Goal: Task Accomplishment & Management: Complete application form

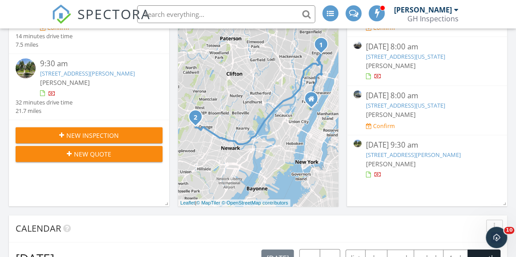
scroll to position [267, 0]
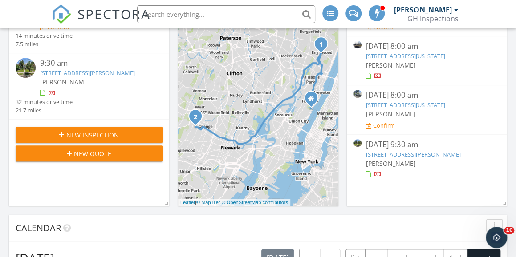
click at [441, 159] on link "[STREET_ADDRESS][PERSON_NAME]" at bounding box center [413, 154] width 95 height 8
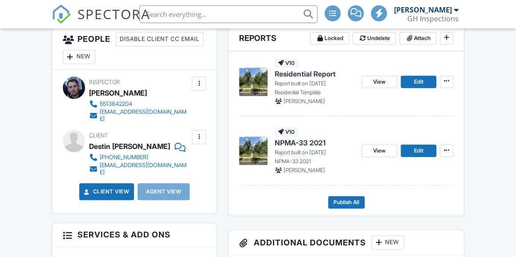
scroll to position [312, 0]
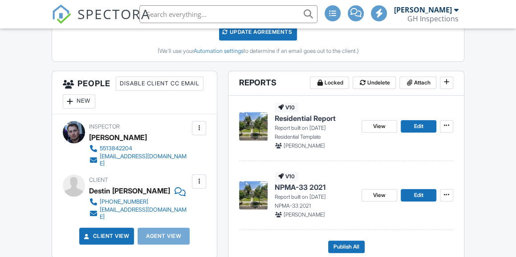
click at [95, 95] on div "New" at bounding box center [79, 101] width 33 height 14
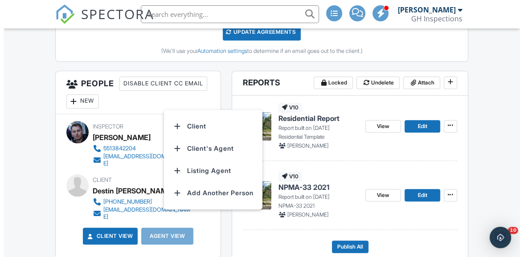
scroll to position [0, 0]
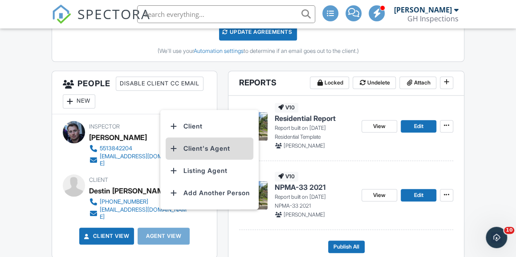
click at [236, 151] on li "Client's Agent" at bounding box center [210, 149] width 88 height 22
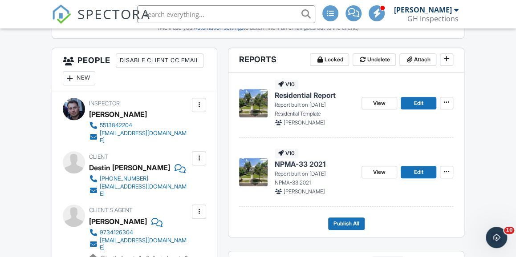
scroll to position [304, 0]
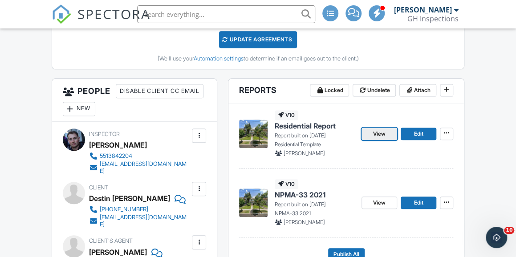
click at [375, 133] on span "View" at bounding box center [379, 134] width 12 height 9
